Goal: Task Accomplishment & Management: Use online tool/utility

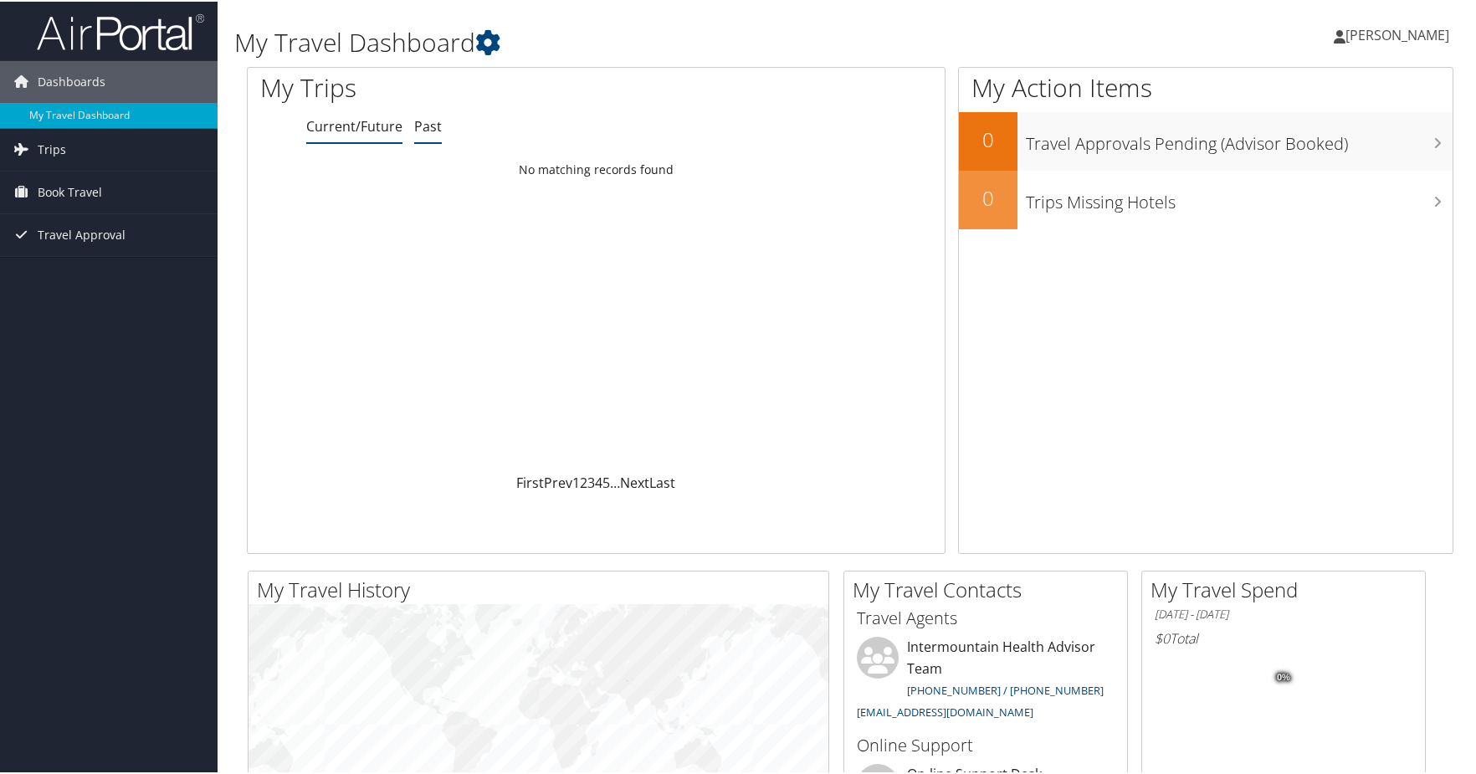
click at [432, 129] on link "Past" at bounding box center [428, 124] width 28 height 18
click at [1422, 33] on span "[PERSON_NAME]" at bounding box center [1397, 33] width 104 height 18
click at [1287, 146] on link "View Travel Profile" at bounding box center [1352, 149] width 187 height 28
click at [69, 188] on span "Book Travel" at bounding box center [70, 191] width 64 height 42
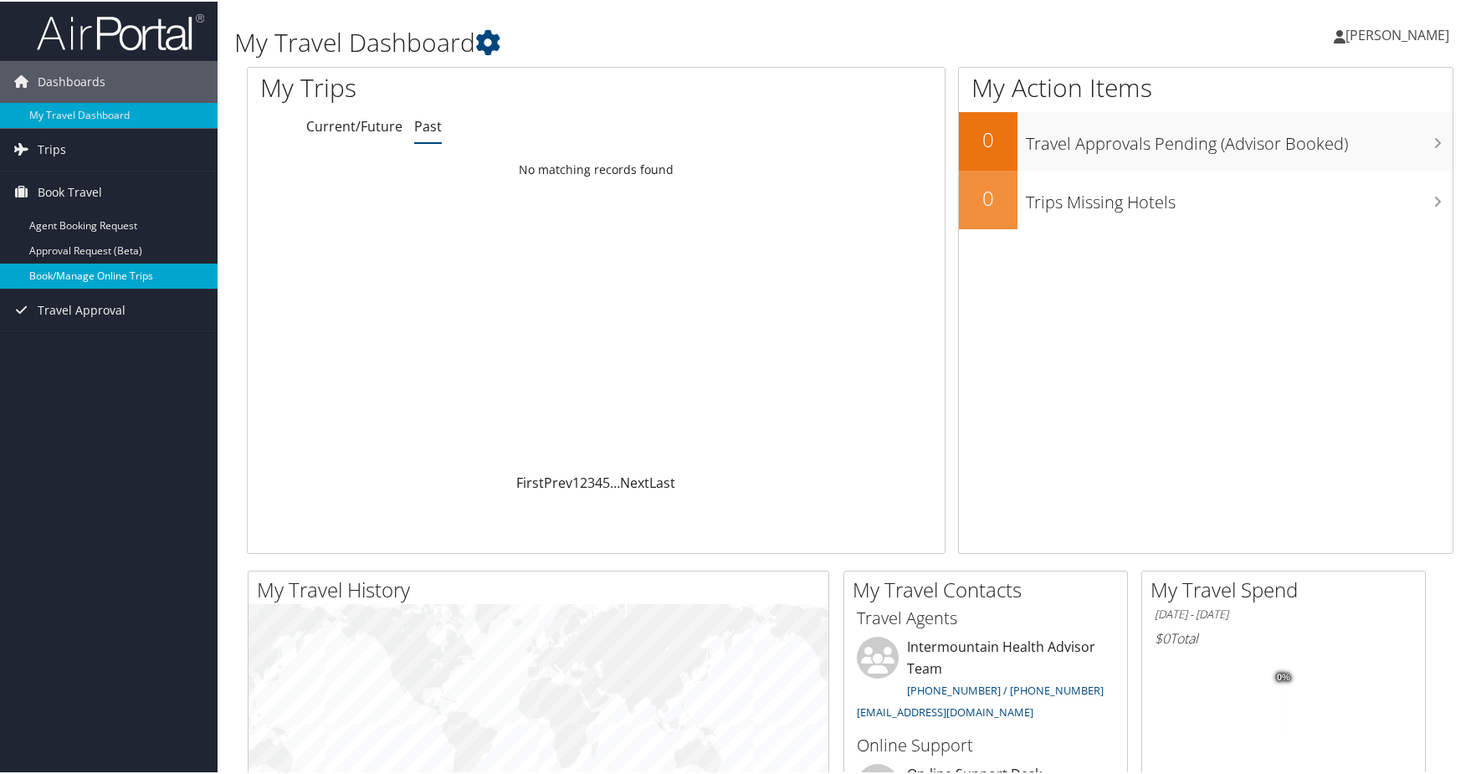
click at [69, 270] on link "Book/Manage Online Trips" at bounding box center [109, 274] width 218 height 25
